Goal: Task Accomplishment & Management: Use online tool/utility

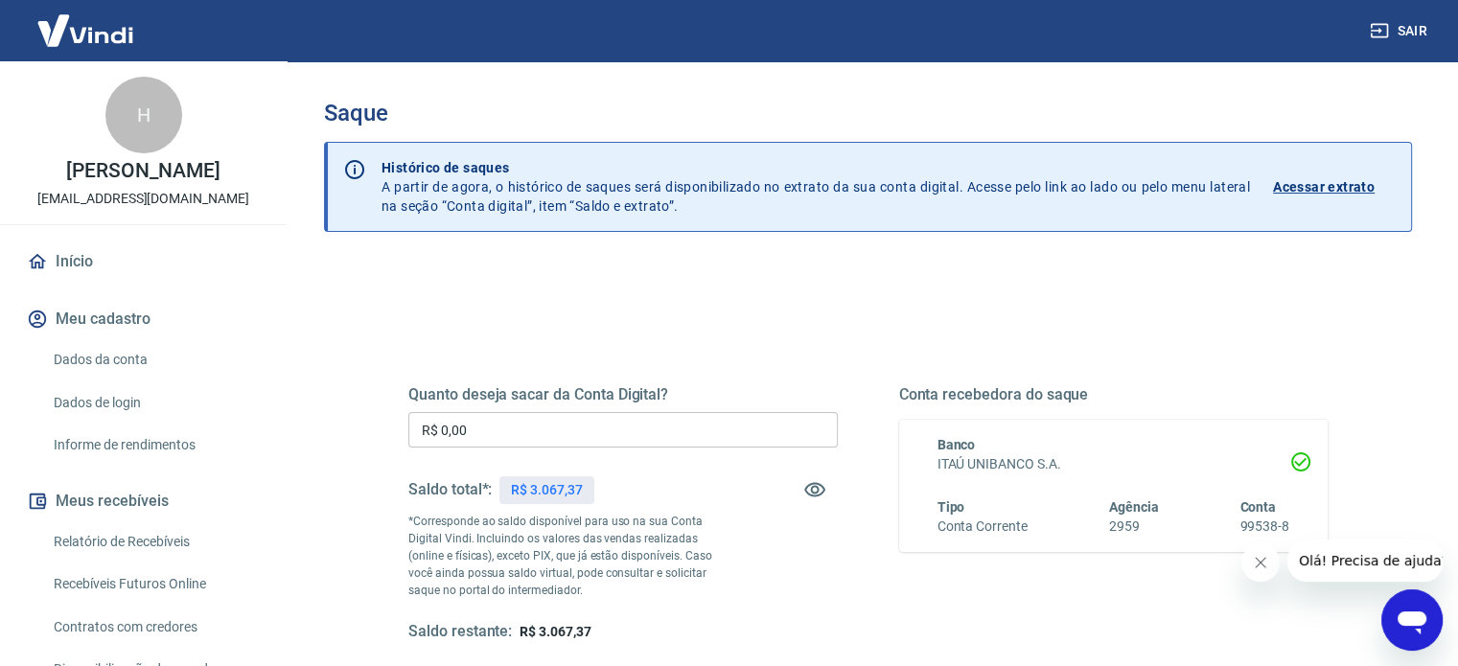
click at [1258, 566] on icon "Fechar mensagem da empresa" at bounding box center [1261, 563] width 10 height 10
click at [611, 431] on input "R$ 0,00" at bounding box center [623, 429] width 430 height 35
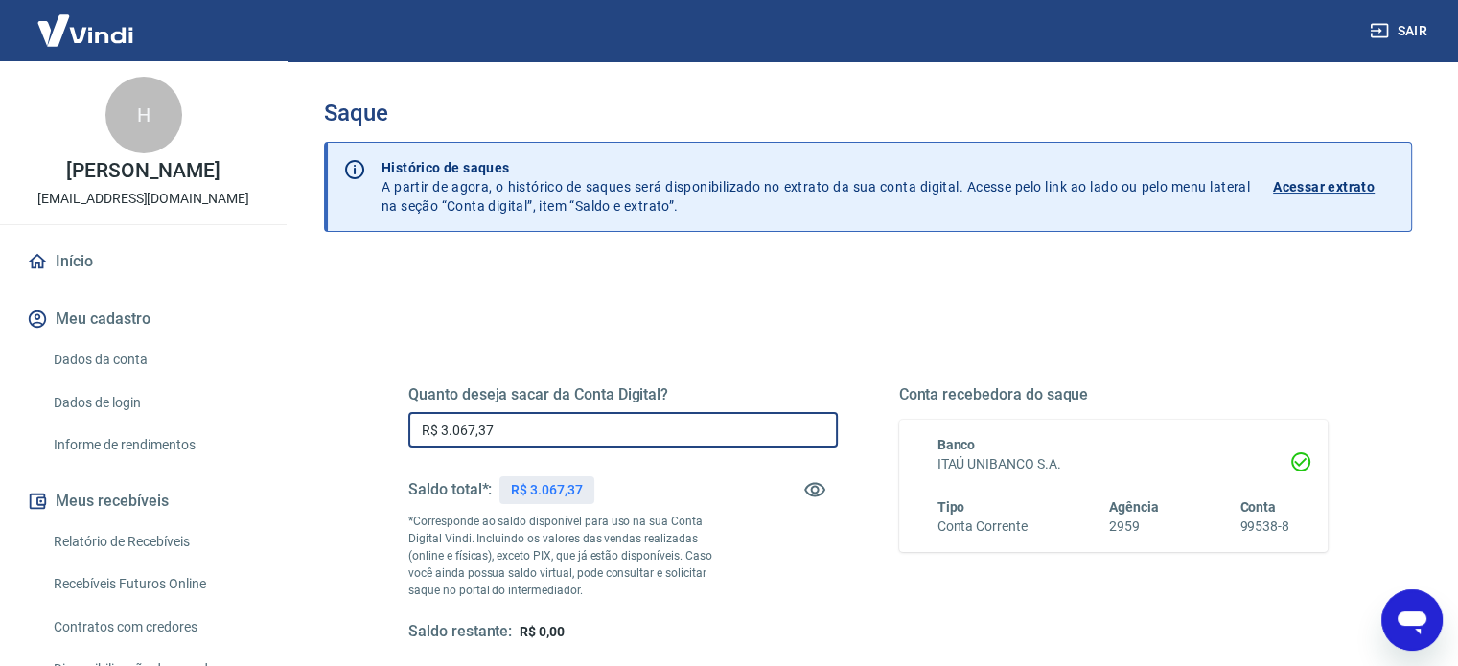
type input "R$ 3.067,37"
click at [700, 340] on div "Quanto deseja sacar da Conta Digital? R$ 3.067,37 ​ Saldo total*: R$ 3.067,37 *…" at bounding box center [867, 531] width 919 height 384
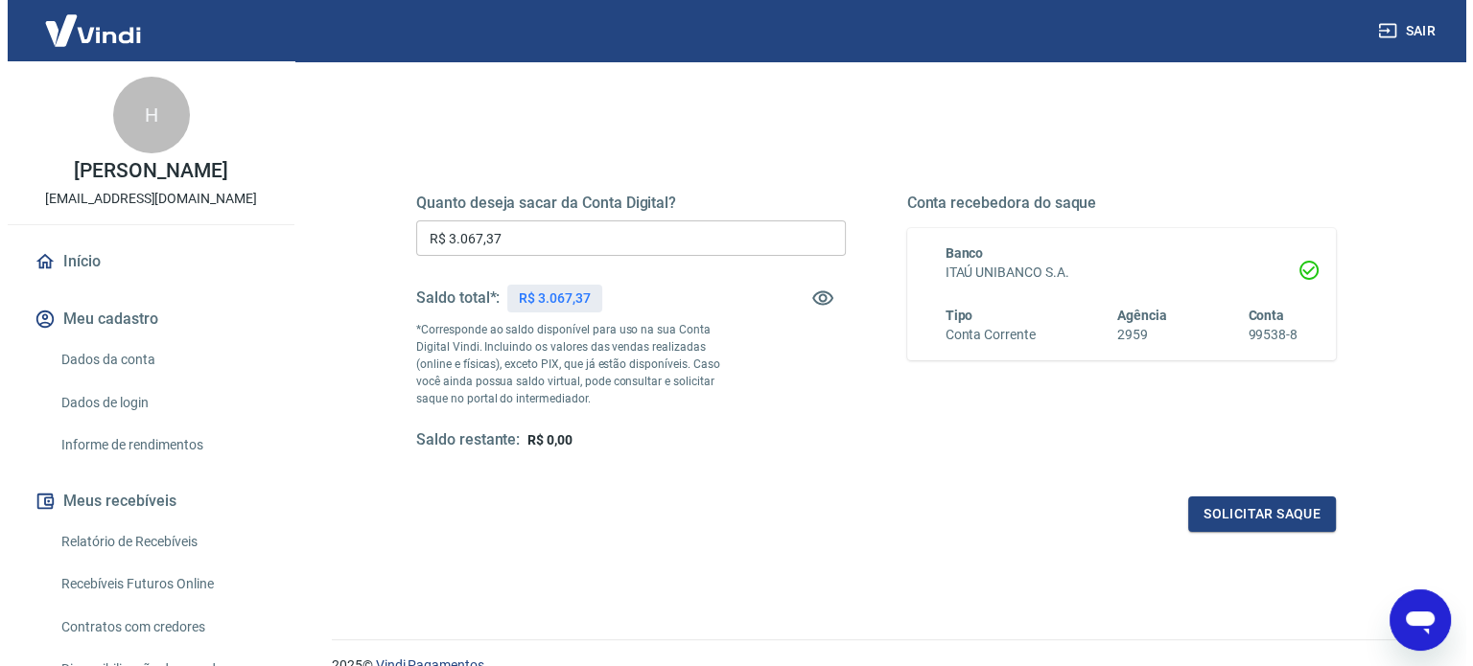
scroll to position [280, 0]
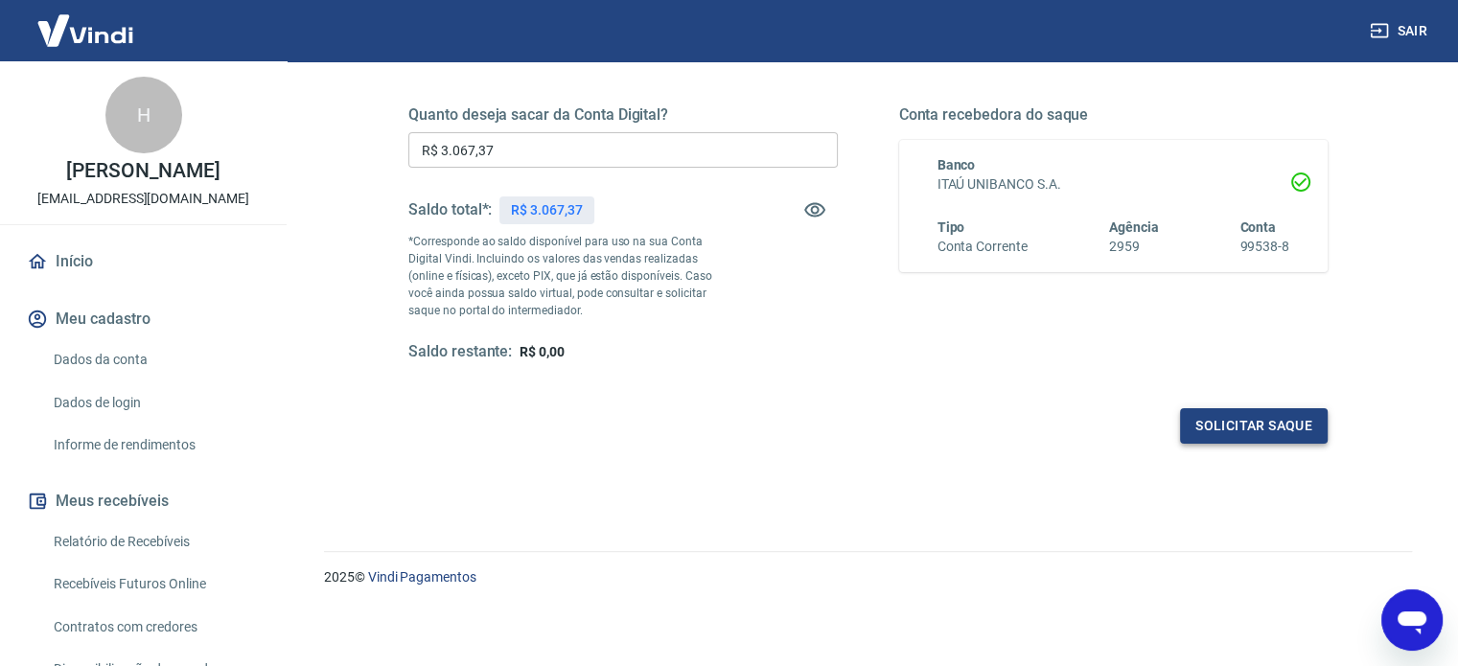
click at [1193, 428] on button "Solicitar saque" at bounding box center [1254, 425] width 148 height 35
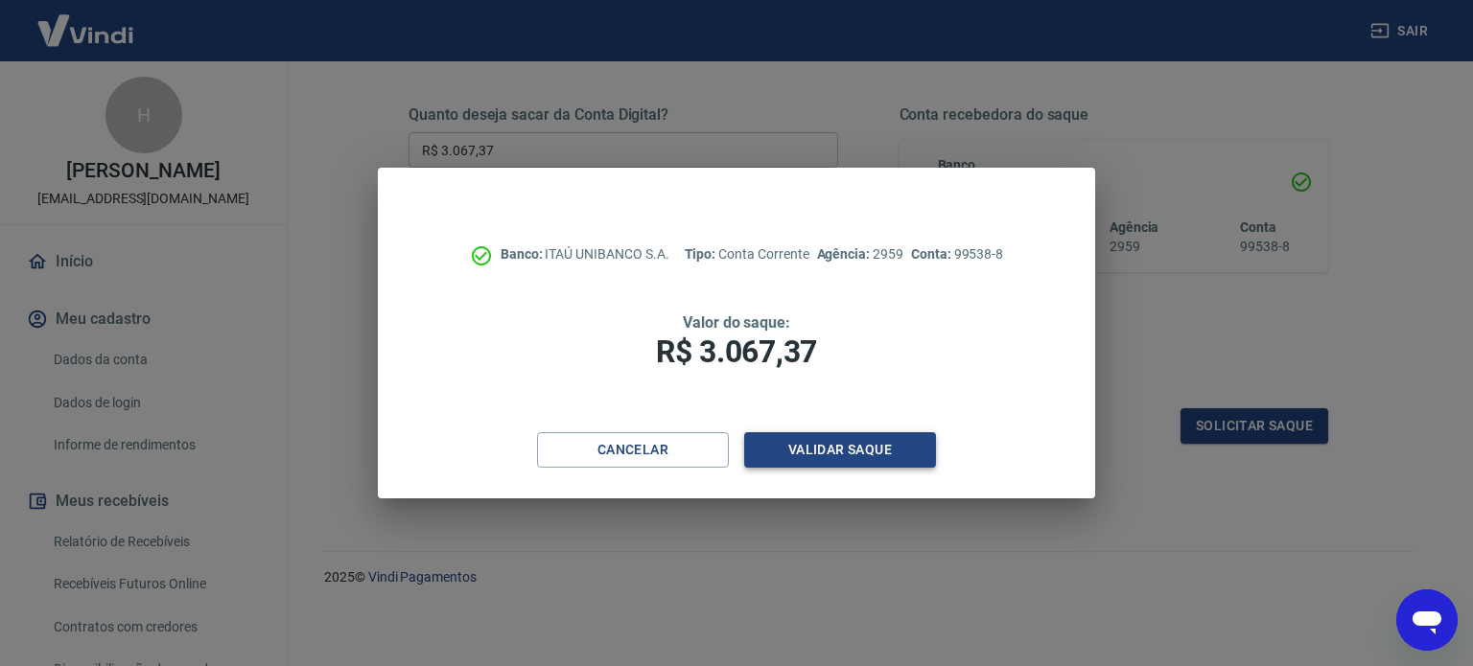
click at [840, 448] on button "Validar saque" at bounding box center [840, 449] width 192 height 35
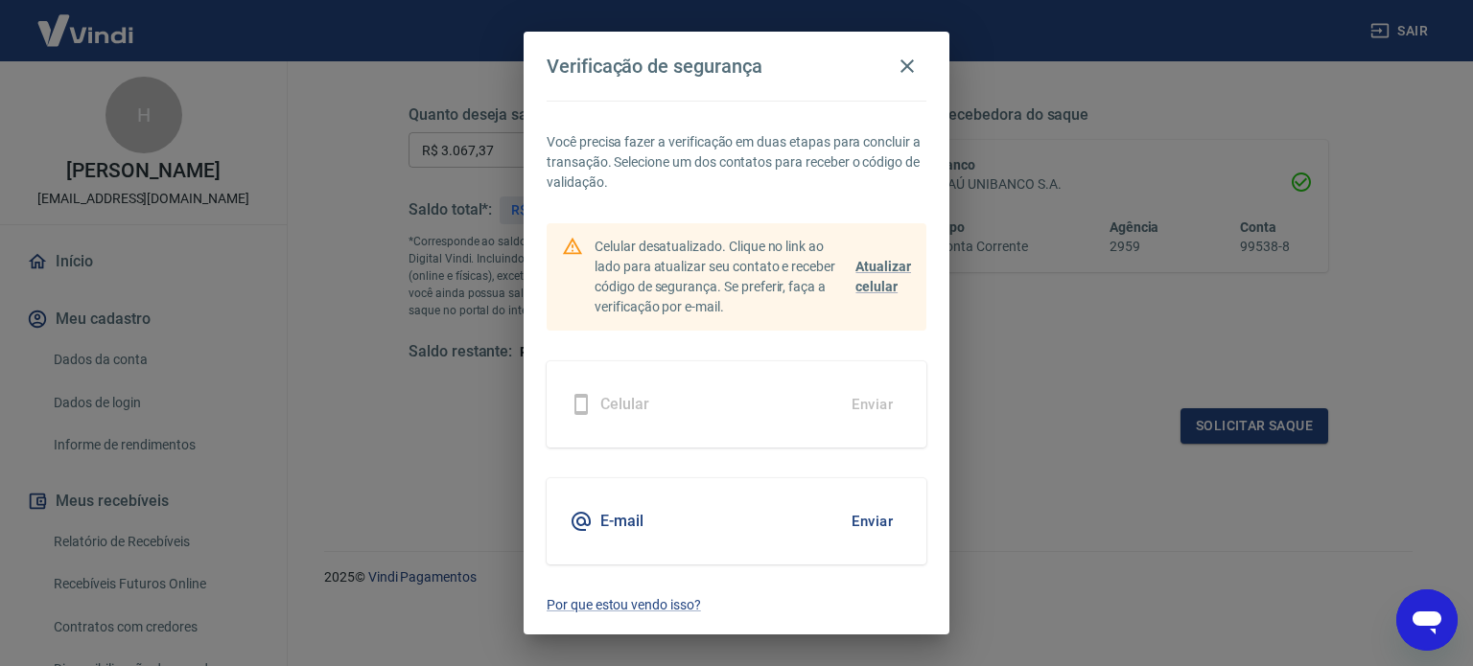
click at [862, 523] on button "Enviar" at bounding box center [872, 521] width 62 height 40
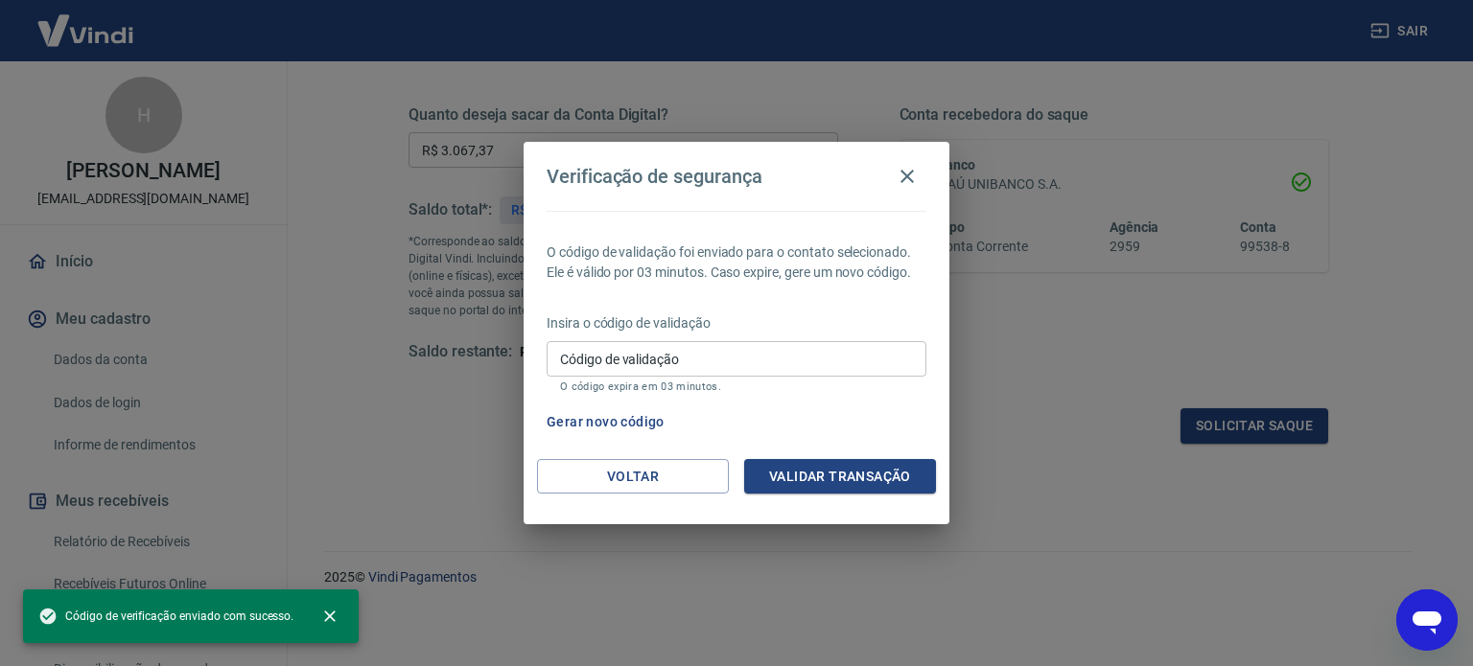
click at [729, 364] on input "Código de validação" at bounding box center [737, 358] width 380 height 35
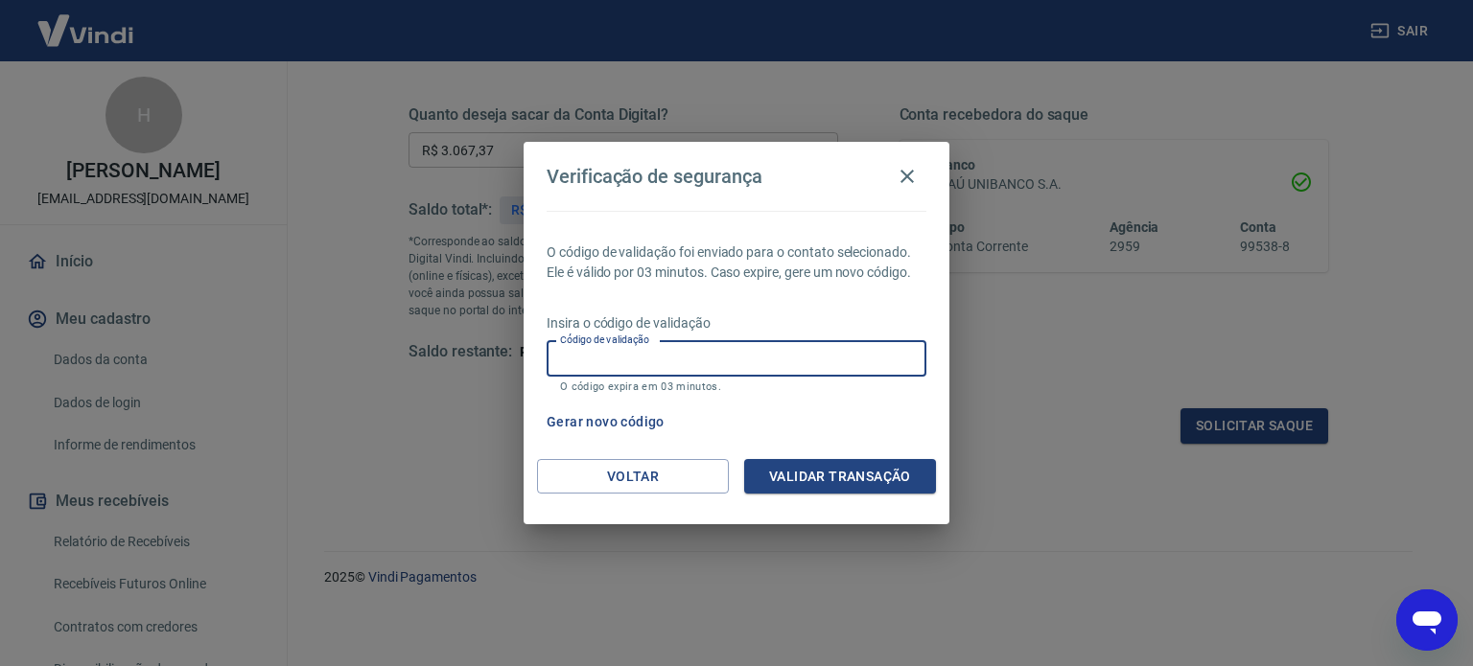
paste input "908536"
type input "908536"
click at [834, 468] on button "Validar transação" at bounding box center [840, 476] width 192 height 35
